Goal: Check status

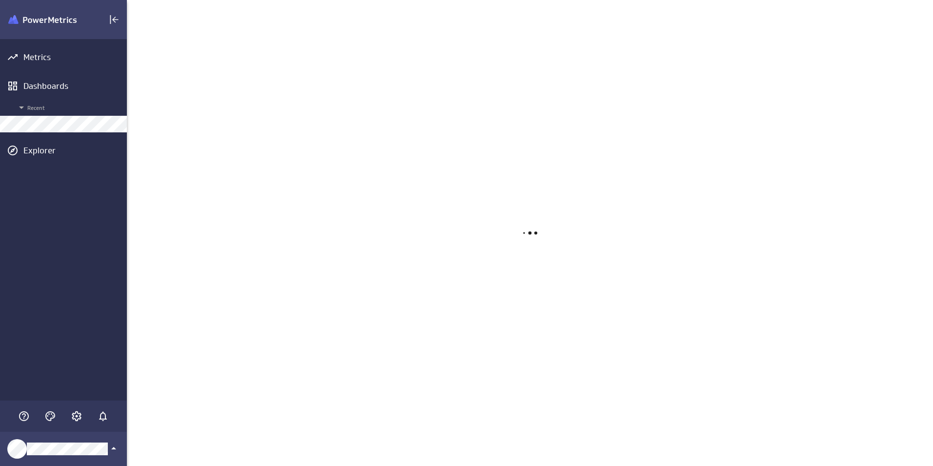
scroll to position [481, 821]
